Goal: Check status: Check status

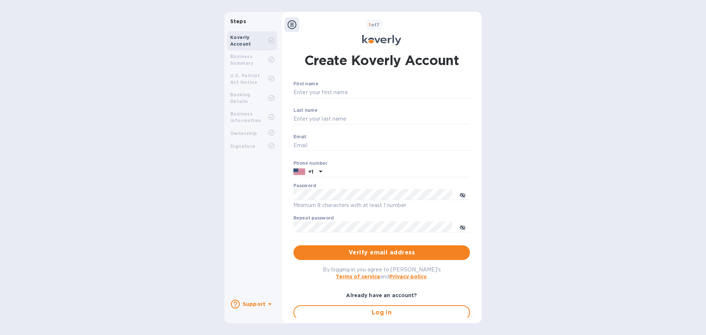
type input "[EMAIL_ADDRESS][DOMAIN_NAME]"
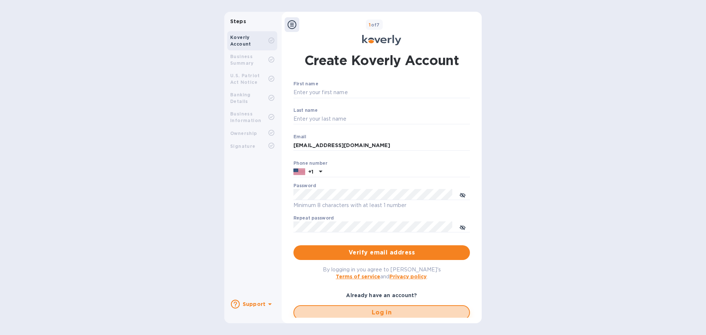
click at [362, 312] on span "Log in" at bounding box center [381, 312] width 163 height 9
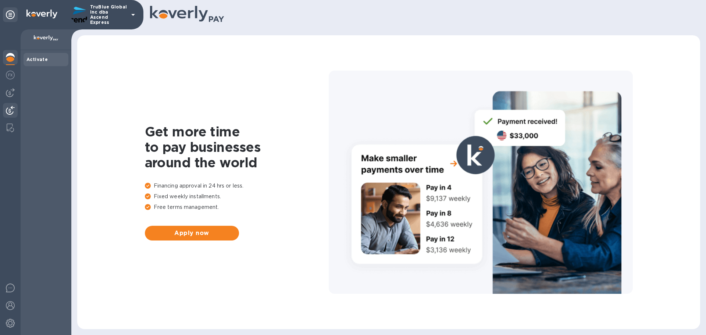
click at [9, 112] on img at bounding box center [10, 110] width 9 height 9
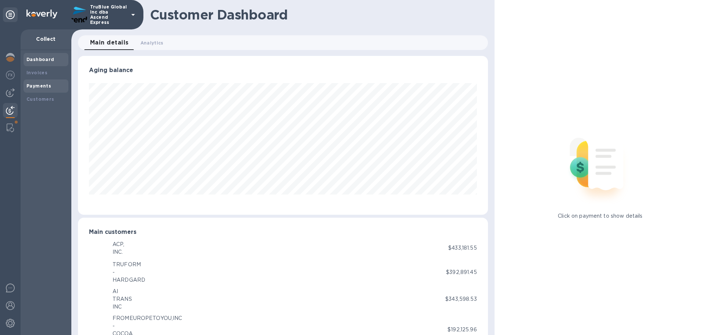
scroll to position [367707, 367459]
click at [38, 88] on b "Payments" at bounding box center [38, 86] width 25 height 6
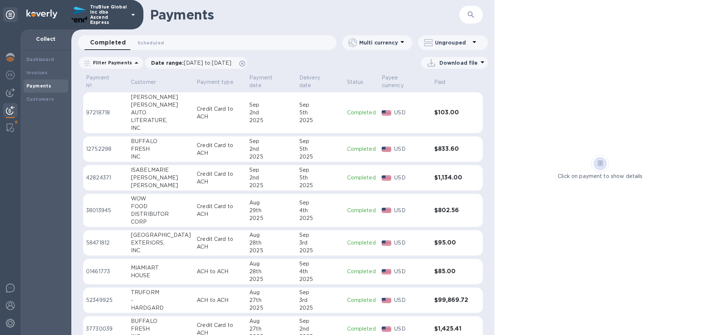
click at [100, 207] on p "38013945" at bounding box center [105, 211] width 39 height 8
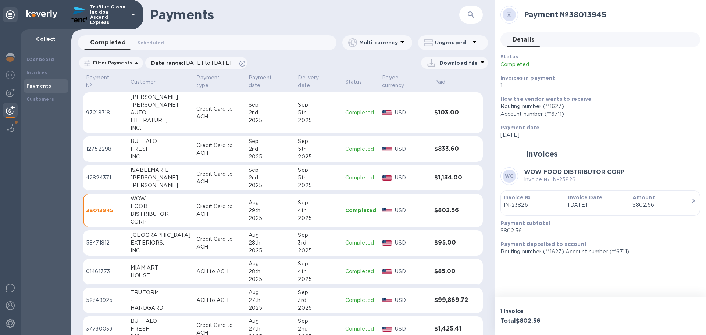
click at [99, 268] on p "01461773" at bounding box center [105, 272] width 39 height 8
click at [9, 90] on img at bounding box center [10, 92] width 9 height 9
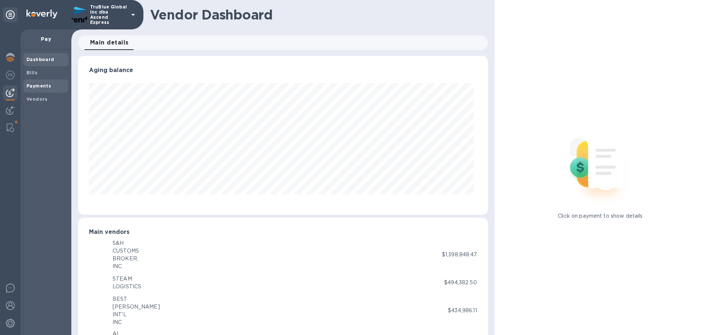
scroll to position [159, 407]
click at [33, 85] on b "Payments" at bounding box center [38, 86] width 25 height 6
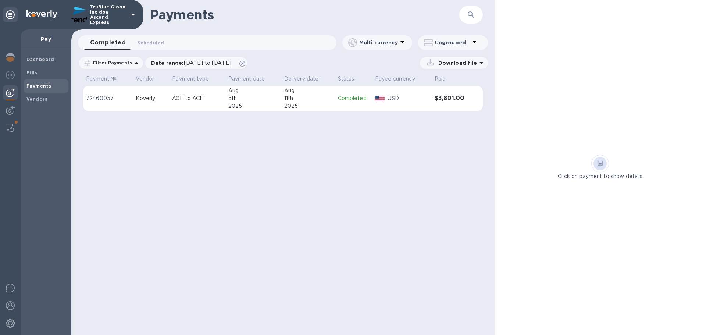
click at [9, 95] on img at bounding box center [10, 92] width 9 height 9
click at [98, 99] on p "72460057" at bounding box center [108, 99] width 44 height 8
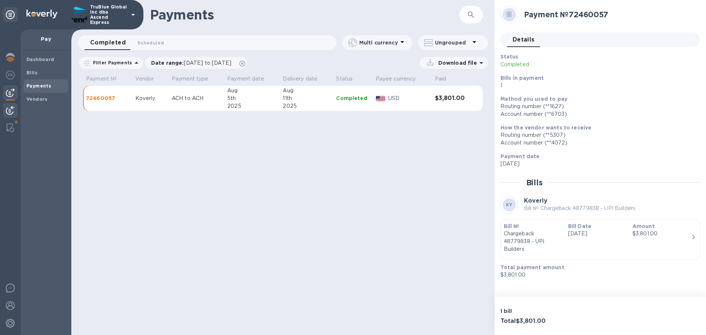
click at [8, 110] on img at bounding box center [10, 110] width 9 height 9
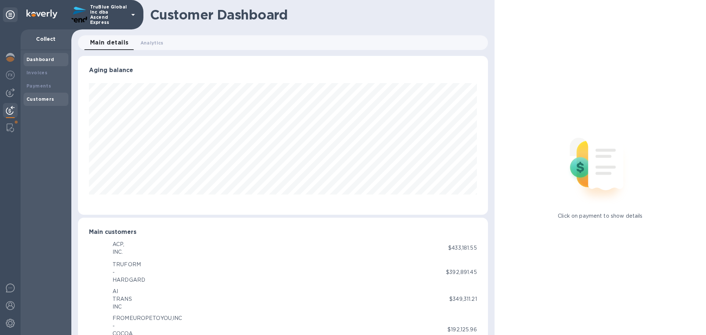
scroll to position [367707, 367459]
click at [36, 88] on b "Payments" at bounding box center [38, 86] width 25 height 6
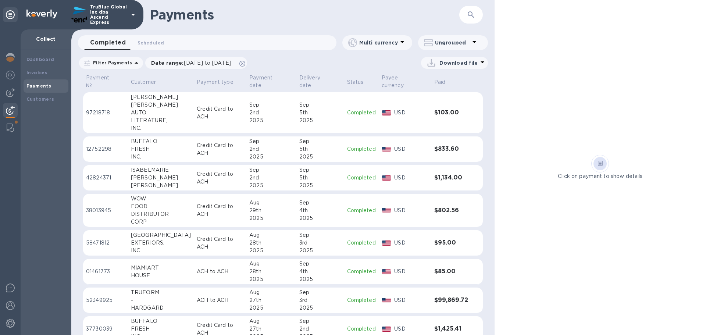
click at [472, 14] on icon "button" at bounding box center [471, 14] width 9 height 9
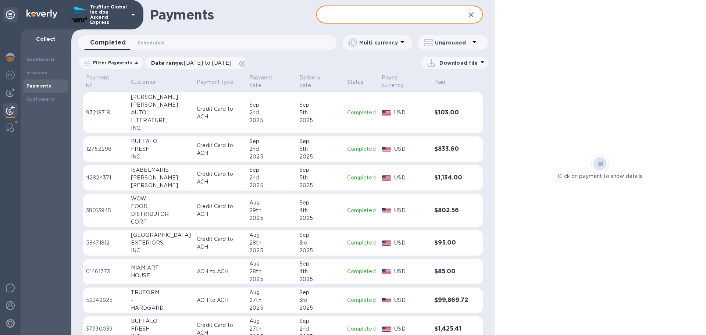
click at [333, 15] on input "text" at bounding box center [387, 15] width 143 height 18
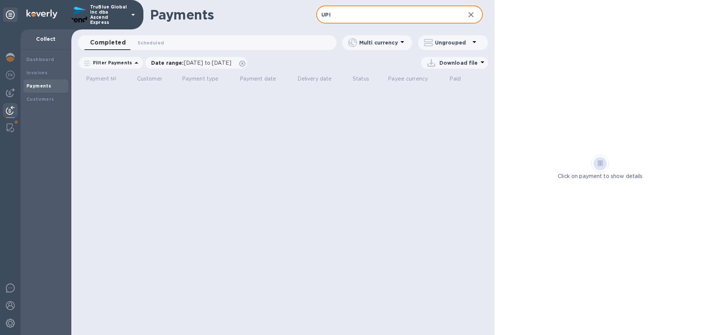
type input "UPI"
click at [133, 64] on icon at bounding box center [136, 62] width 9 height 9
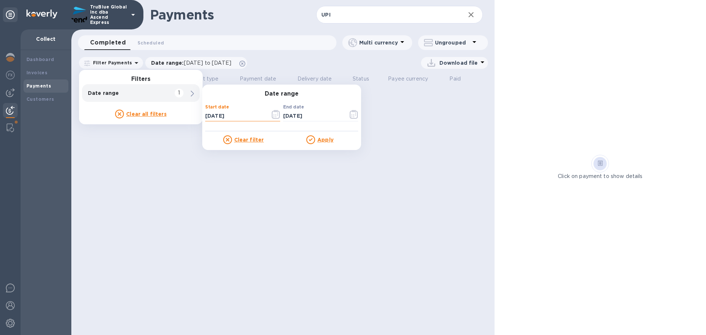
click at [248, 117] on input "[DATE]" at bounding box center [234, 115] width 59 height 11
click at [274, 116] on icon "button" at bounding box center [276, 114] width 8 height 9
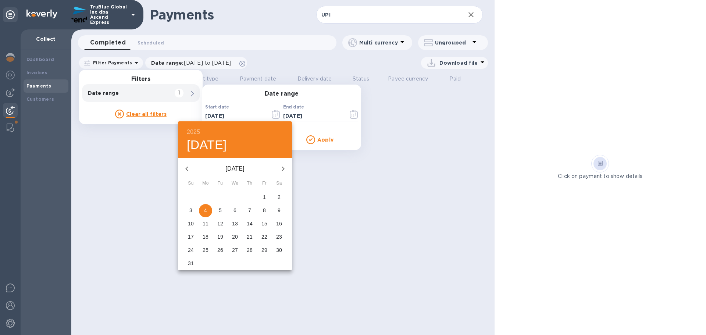
click at [187, 170] on icon "button" at bounding box center [186, 169] width 3 height 4
click at [249, 198] on p "1" at bounding box center [249, 196] width 3 height 7
type input "[DATE]"
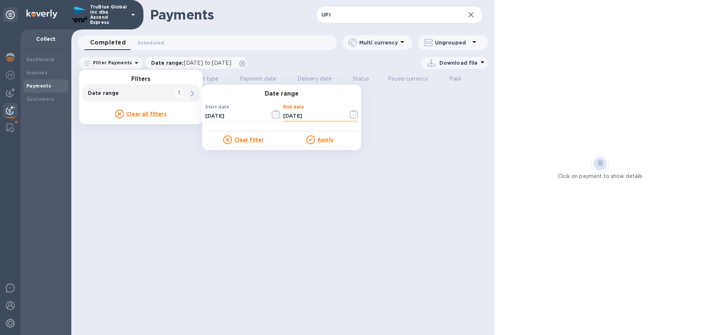
click at [326, 115] on input "[DATE]" at bounding box center [312, 115] width 59 height 11
click at [354, 113] on icon "button" at bounding box center [354, 114] width 8 height 9
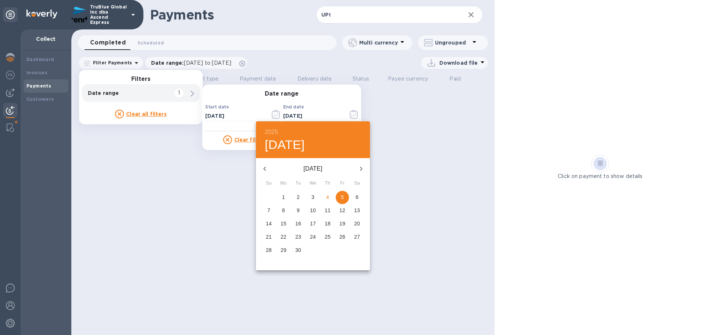
click at [264, 169] on icon "button" at bounding box center [264, 169] width 3 height 4
click at [329, 251] on p "31" at bounding box center [328, 249] width 6 height 7
type input "[DATE]"
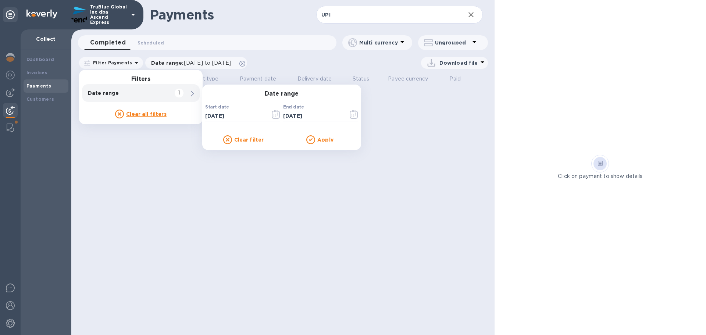
click at [329, 140] on u "Apply" at bounding box center [325, 140] width 16 height 6
